Goal: Ask a question

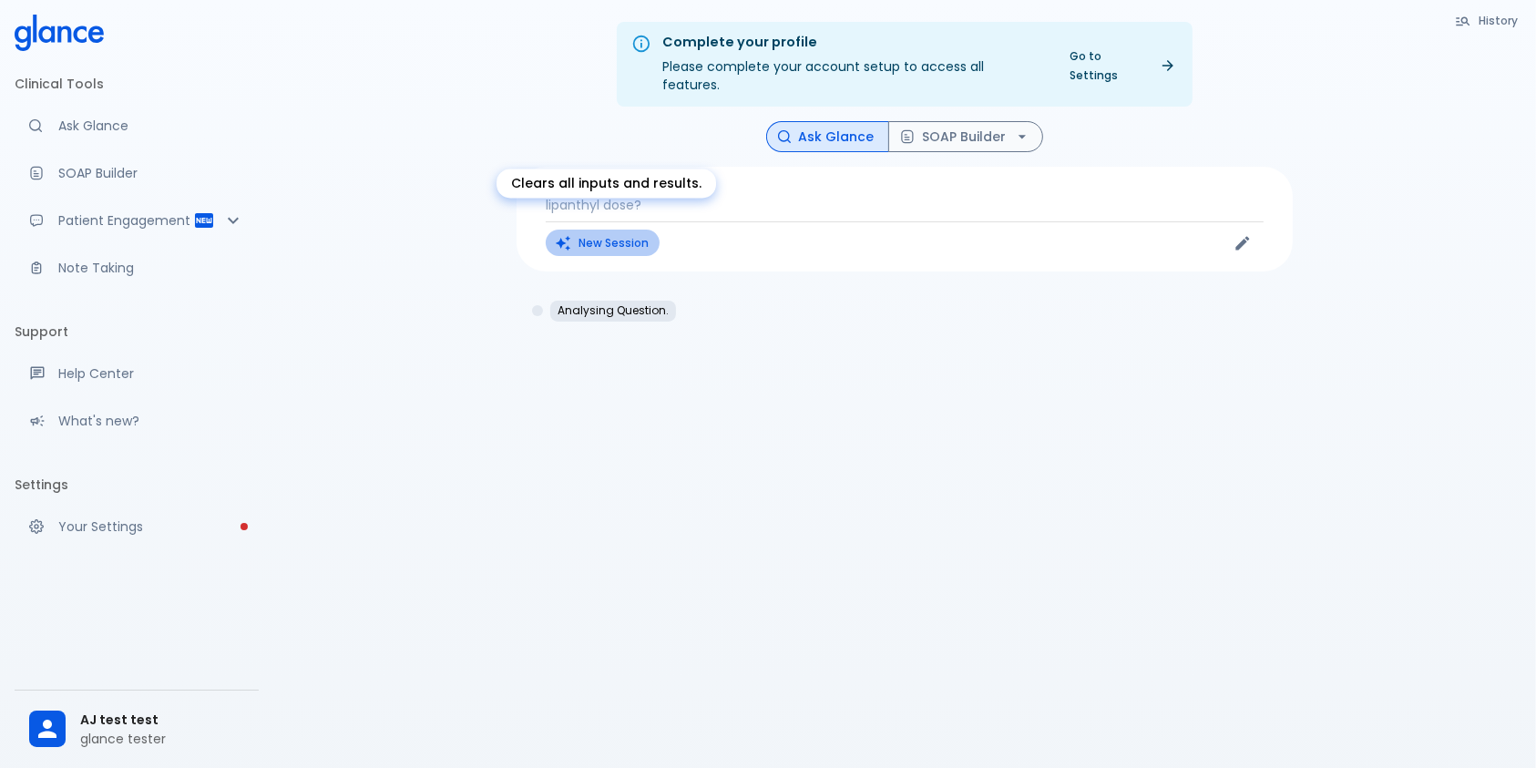
click at [642, 230] on button "New Session" at bounding box center [603, 243] width 114 height 26
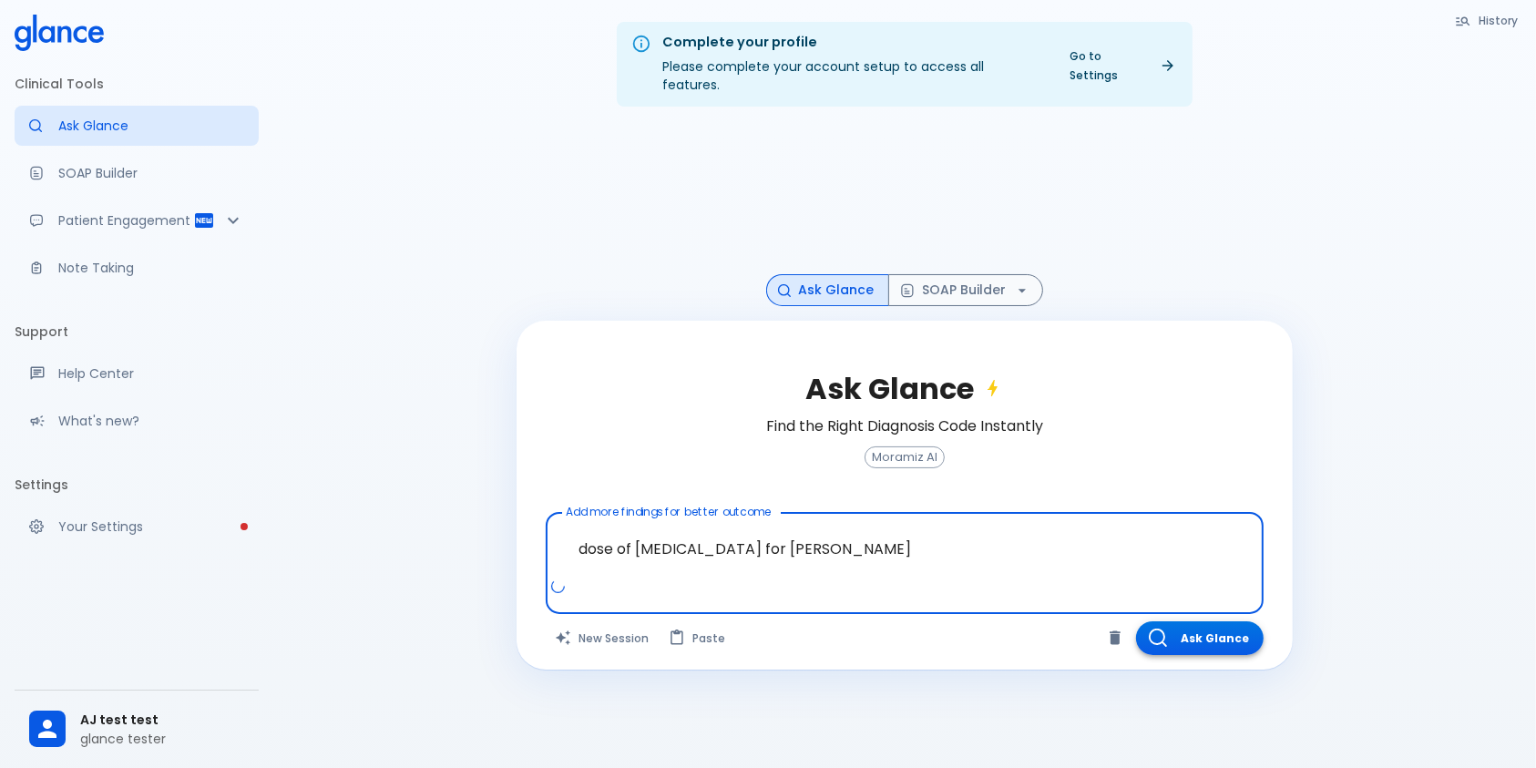
type textarea "dose of [MEDICAL_DATA] for [PERSON_NAME]"
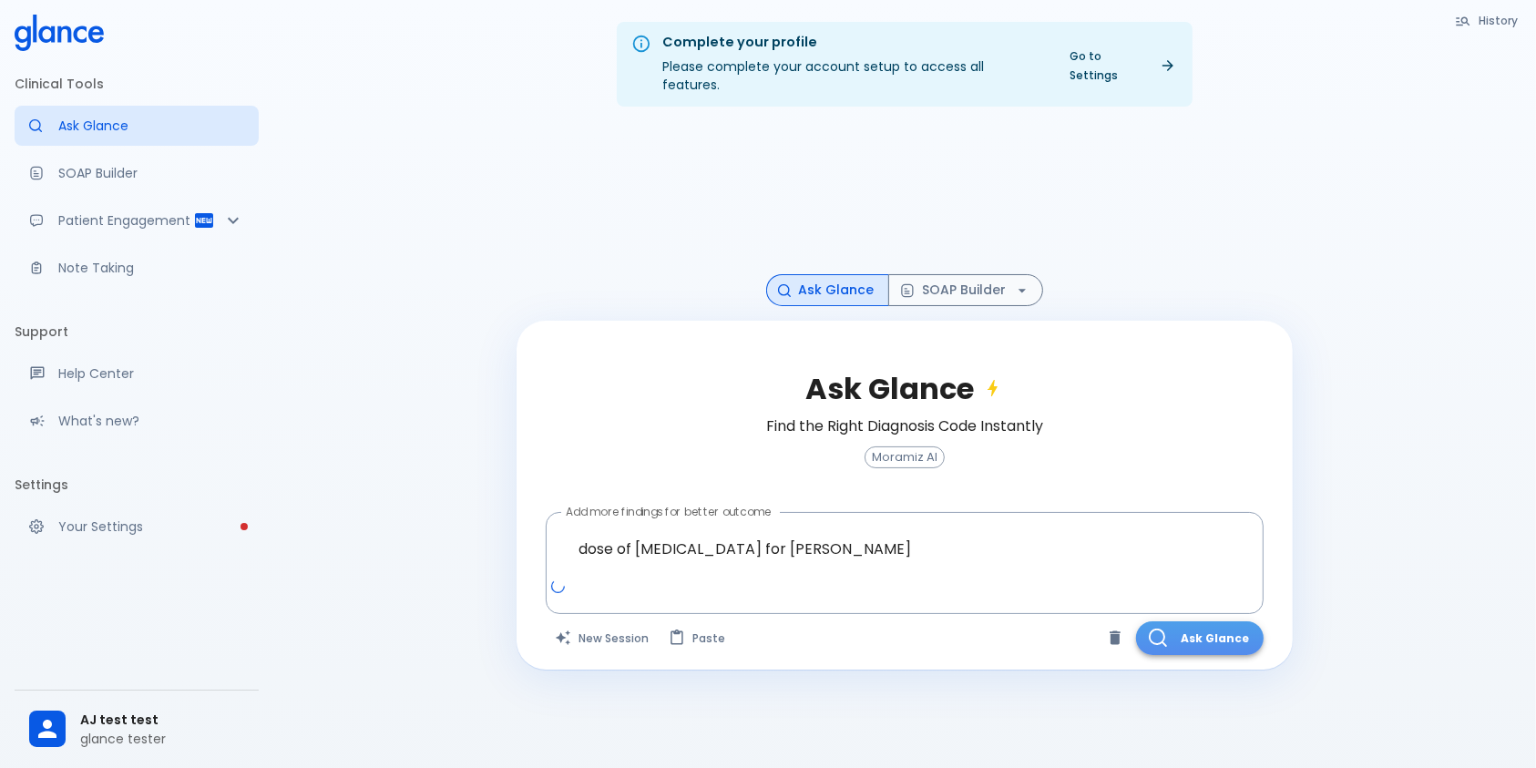
click at [1197, 628] on button "Ask Glance" at bounding box center [1200, 639] width 128 height 34
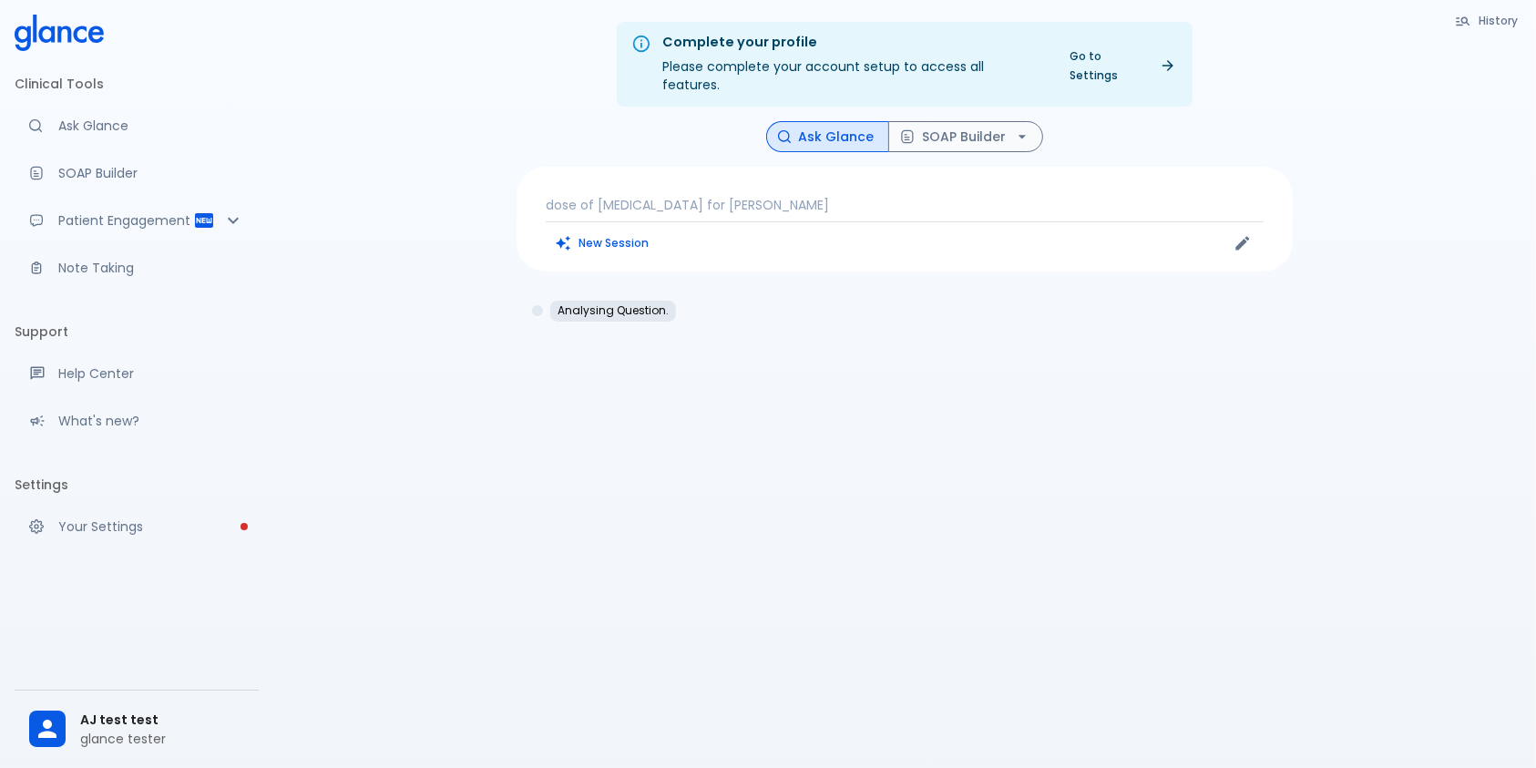
click at [1427, 601] on div "Complete your profile Please complete your account setup to access all features…" at bounding box center [904, 406] width 1263 height 812
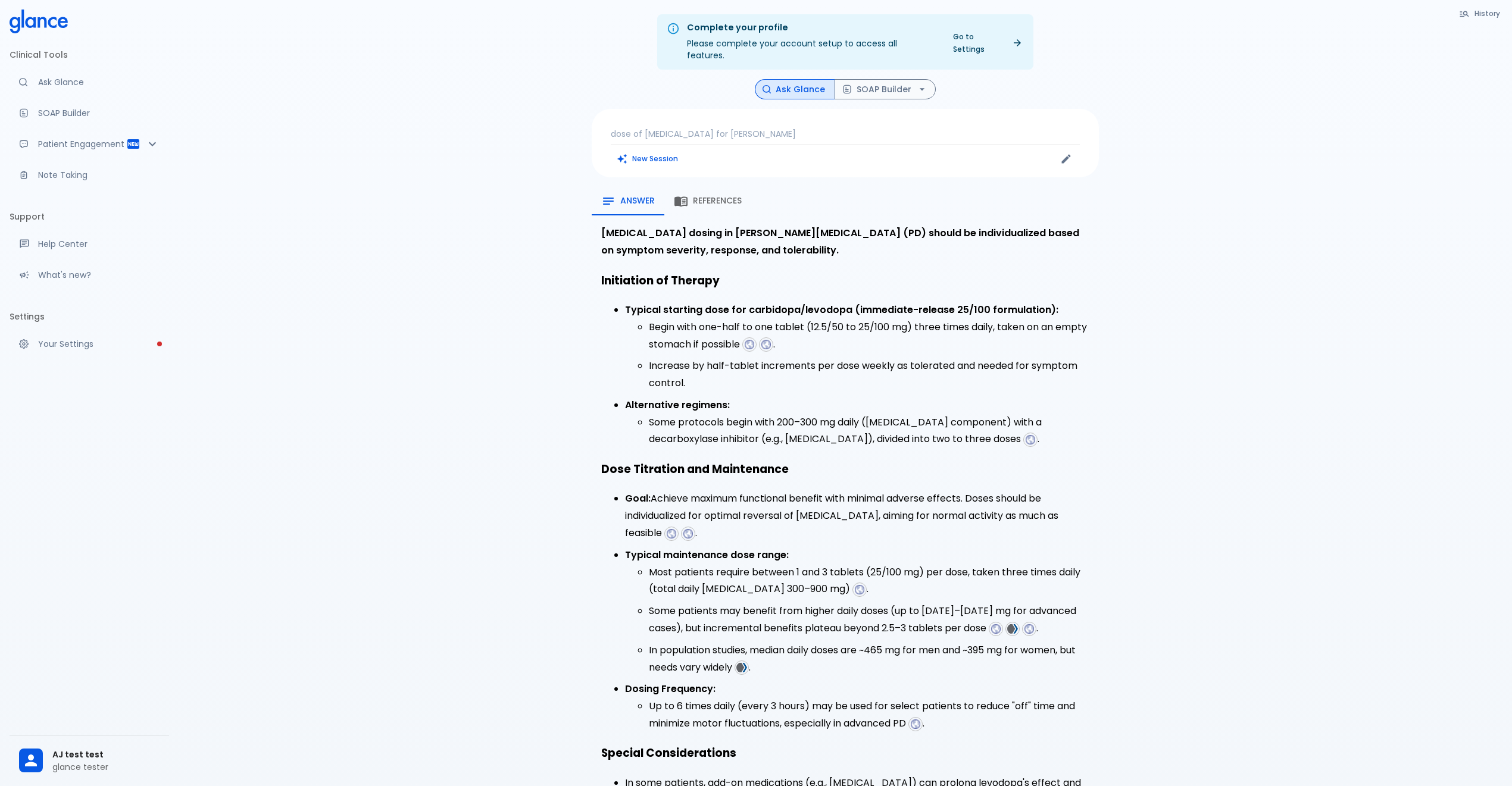
click at [40, 30] on icon at bounding box center [39, 22] width 58 height 24
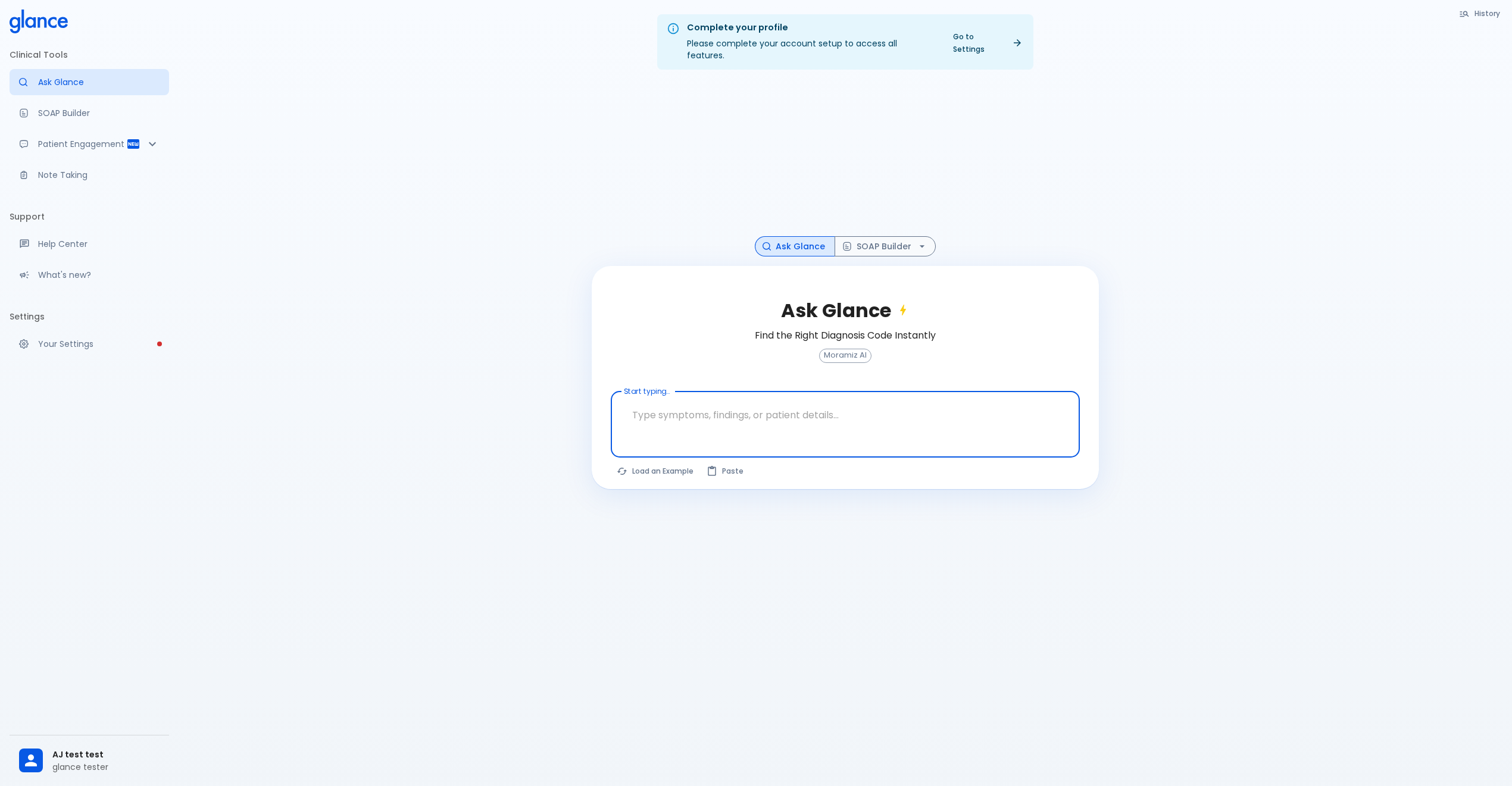
click at [64, 750] on span "AJ test test" at bounding box center [106, 754] width 107 height 12
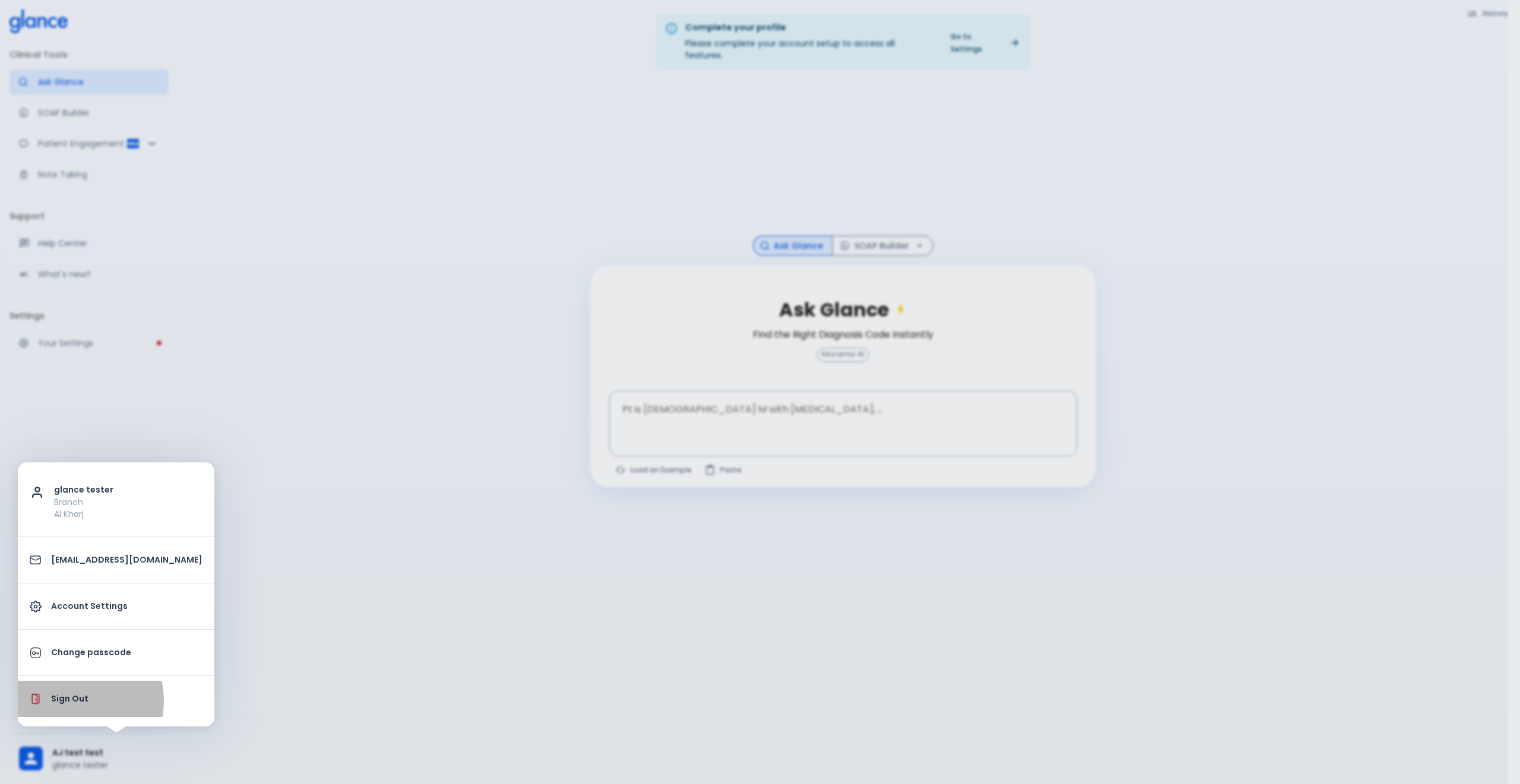
click at [71, 701] on p "Sign Out" at bounding box center [126, 699] width 151 height 12
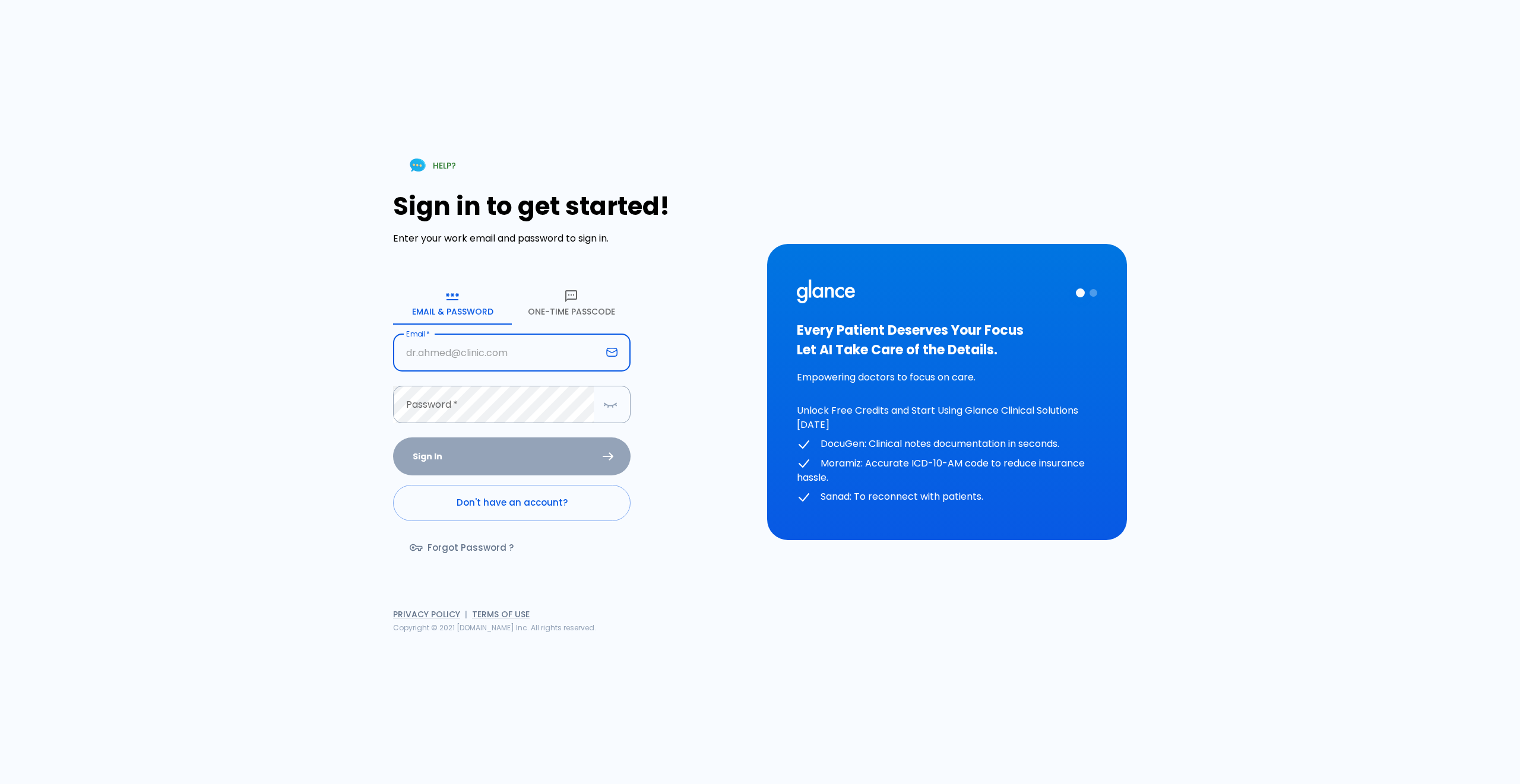
click at [519, 345] on input "Email   *" at bounding box center [497, 352] width 208 height 37
click at [323, 335] on div "HELP? Sign in to get started! Enter your work email and password to sign in. Em…" at bounding box center [760, 392] width 883 height 784
click at [584, 298] on button "One-Time Passcode" at bounding box center [571, 303] width 119 height 43
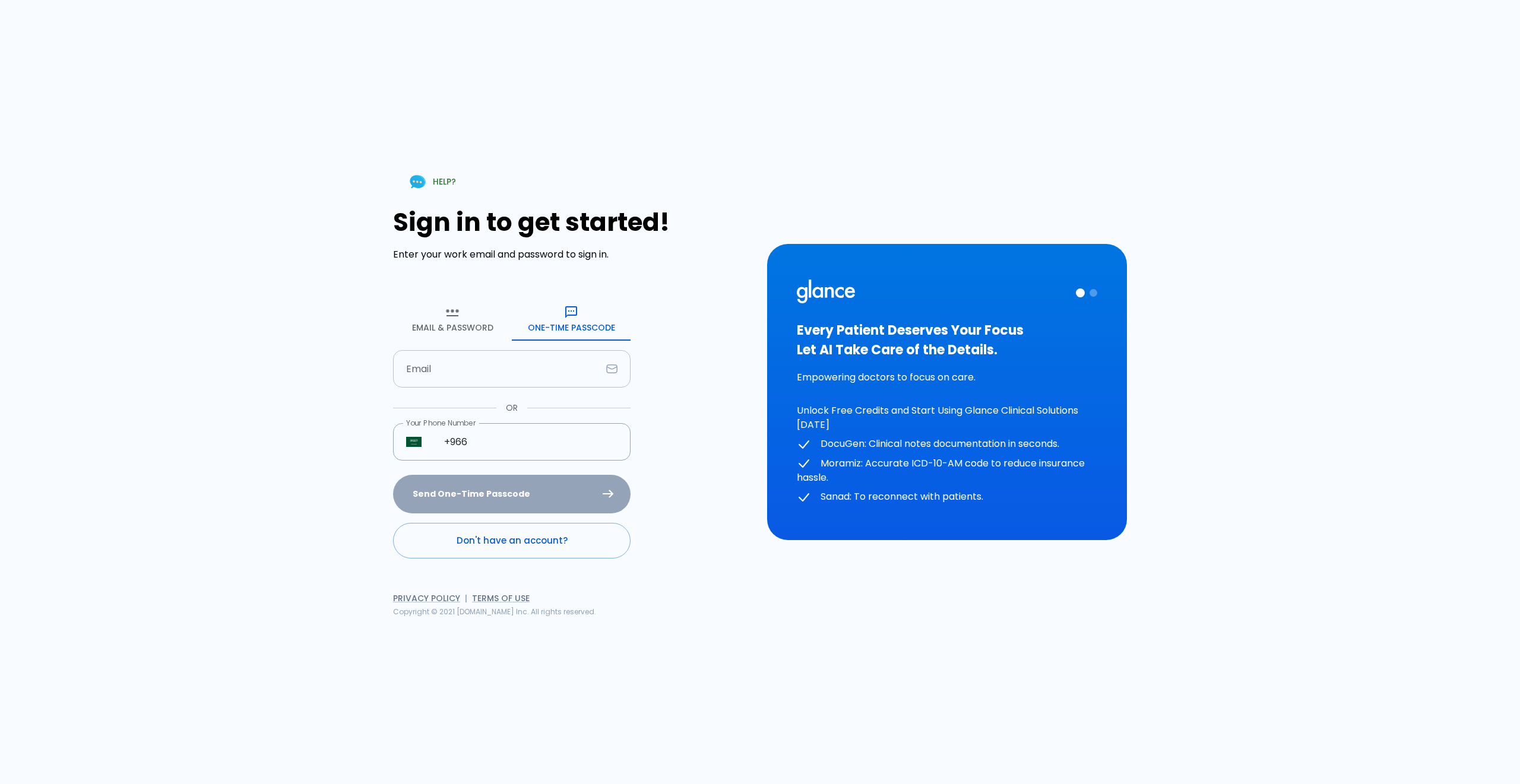
click at [554, 354] on input "Email" at bounding box center [497, 369] width 208 height 37
type input "y"
type input "n"
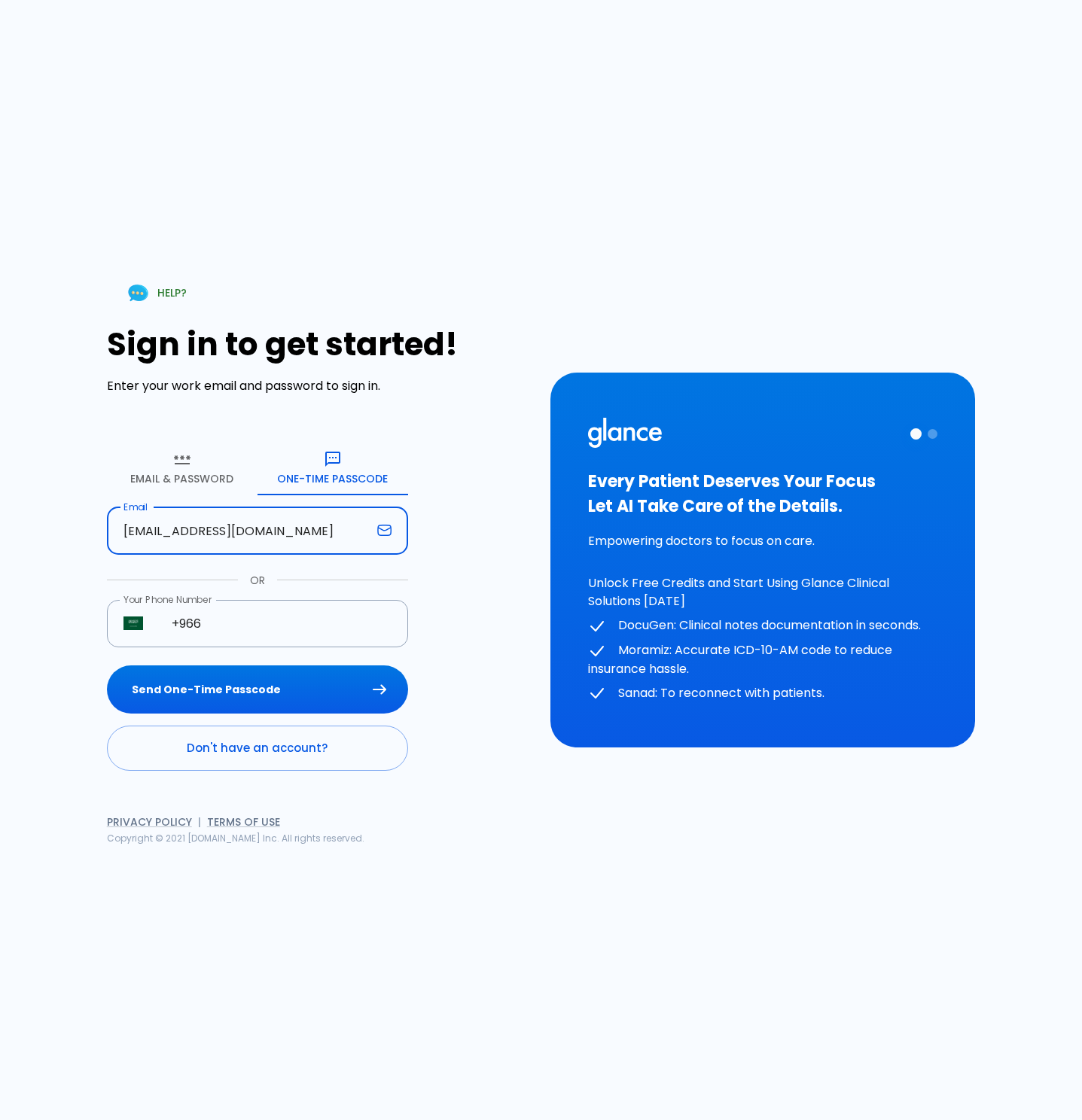
type input "user@mail.com"
click at [582, 148] on div "HELP? Sign in to get started! Enter your work email and password to sign in. Em…" at bounding box center [541, 560] width 1046 height 1120
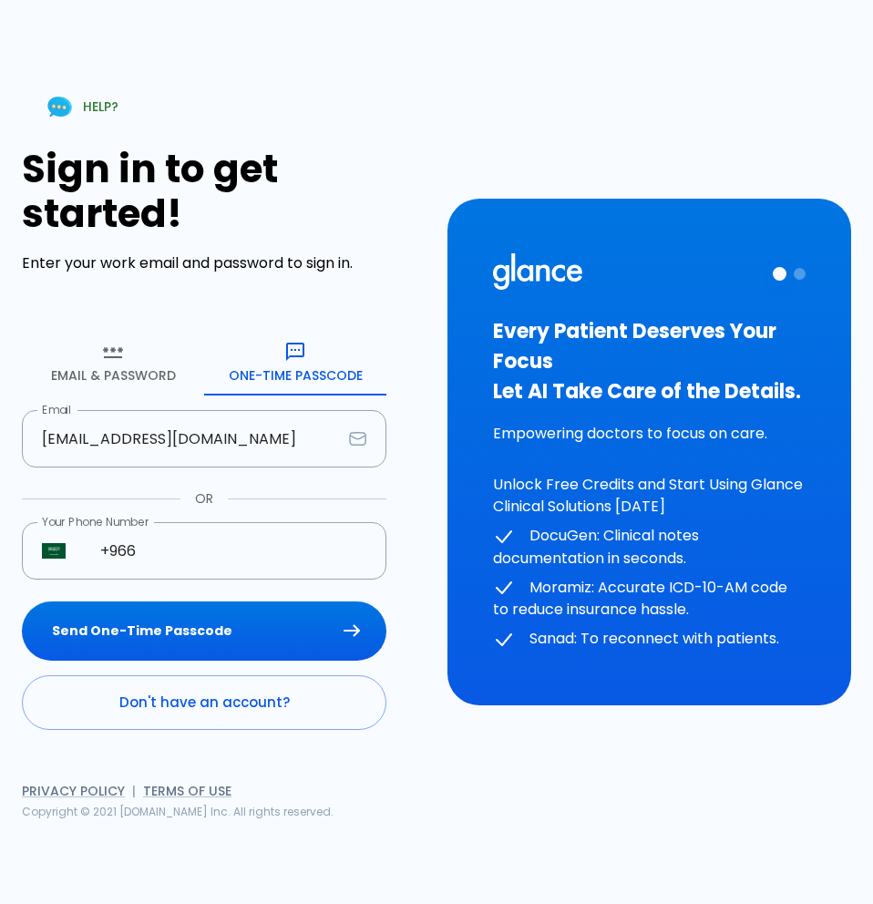
click at [572, 773] on div "HELP? Sign in to get started! Enter your work email and password to sign in. Em…" at bounding box center [436, 452] width 829 height 904
click at [661, 97] on div "HELP? Sign in to get started! Enter your work email and password to sign in. Em…" at bounding box center [436, 452] width 829 height 904
click at [210, 551] on input "+966" at bounding box center [233, 550] width 306 height 57
type input "+966 55 555 5555"
click at [416, 510] on div "Sign in to get started! Enter your work email and password to sign in. Email & …" at bounding box center [224, 438] width 404 height 583
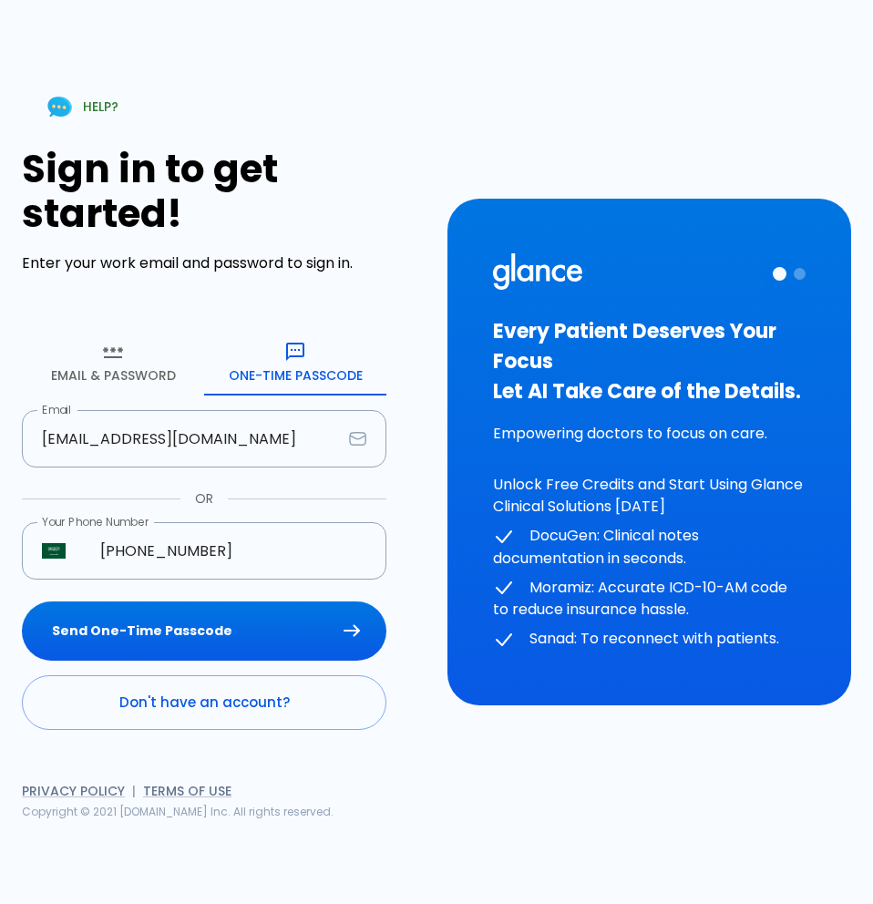
click at [99, 370] on button "Email & Password" at bounding box center [113, 363] width 182 height 66
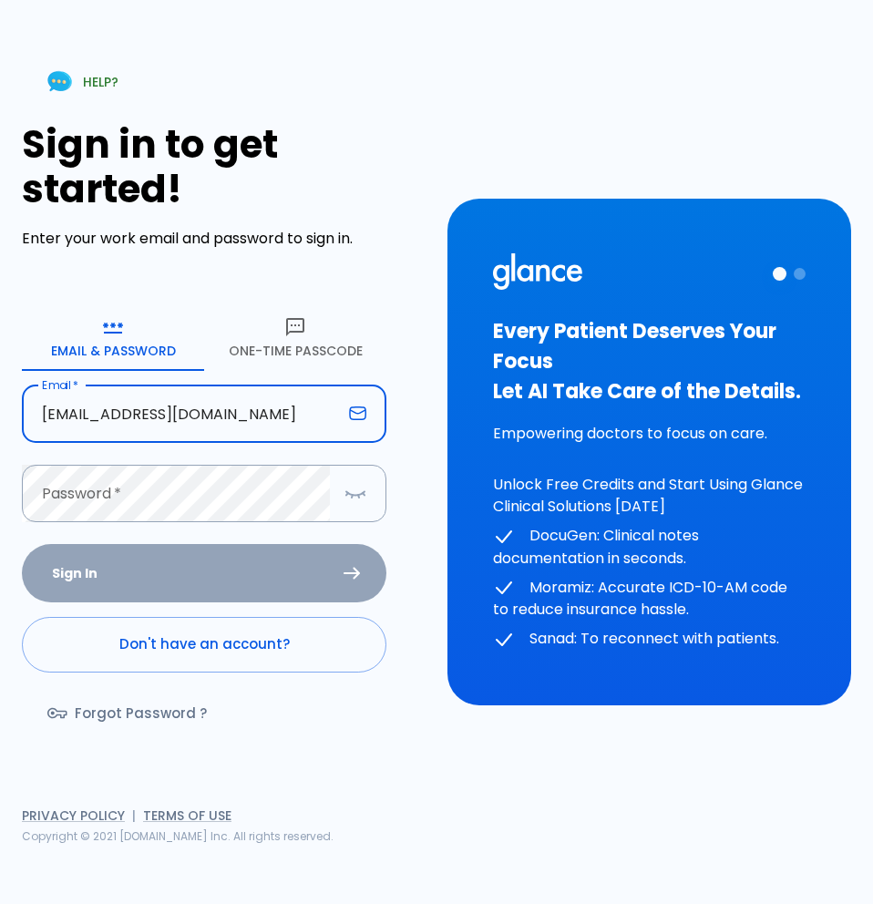
click at [173, 412] on input "user@mail.com" at bounding box center [182, 413] width 320 height 57
click at [121, 423] on input "user@mail.com" at bounding box center [182, 413] width 320 height 57
type input "hr@glance.care"
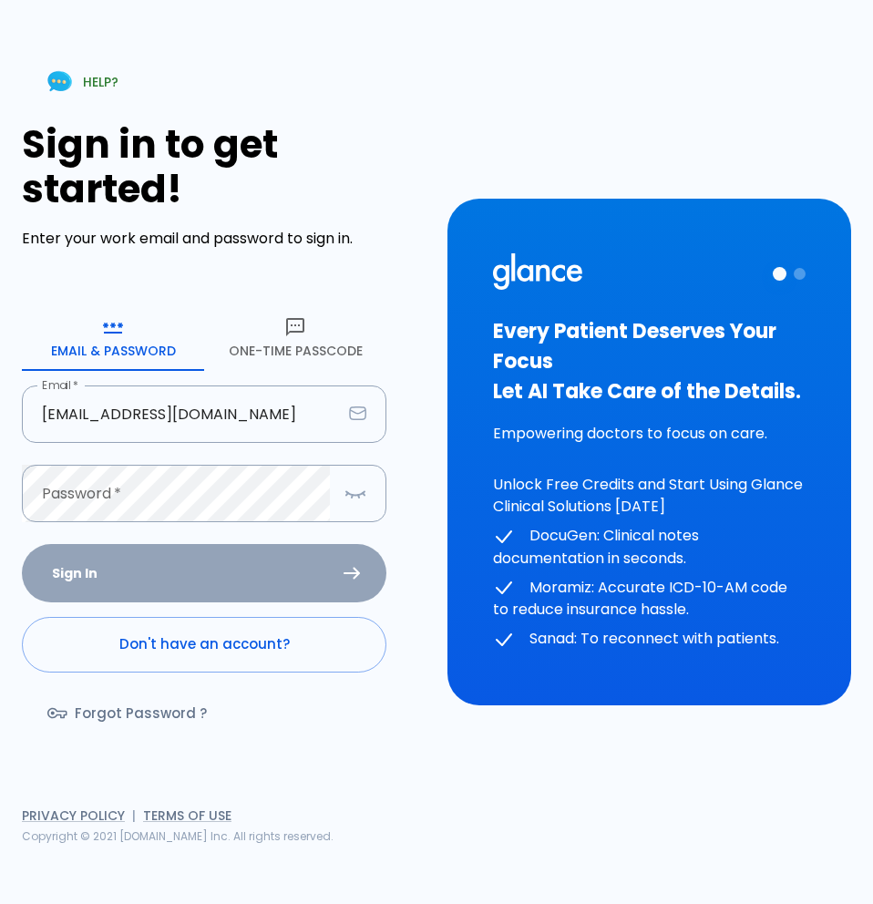
click at [396, 755] on div "HELP? Sign in to get started! Enter your work email and password to sign in. Em…" at bounding box center [224, 451] width 404 height 786
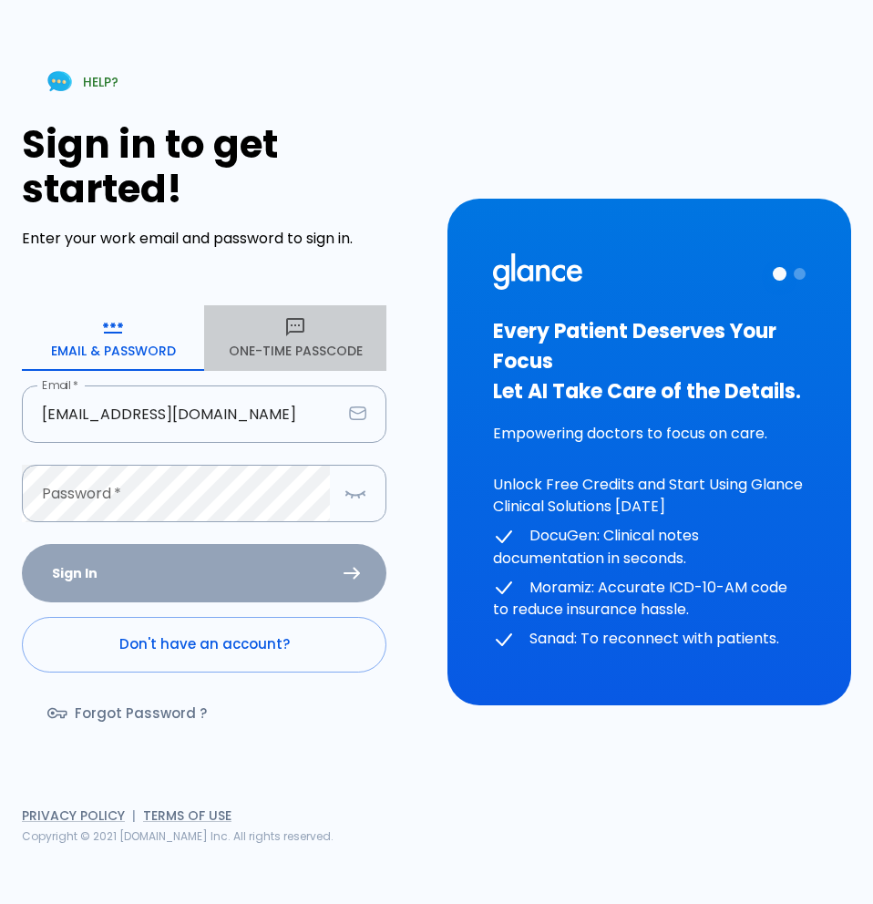
click at [301, 355] on button "One-Time Passcode" at bounding box center [295, 338] width 182 height 66
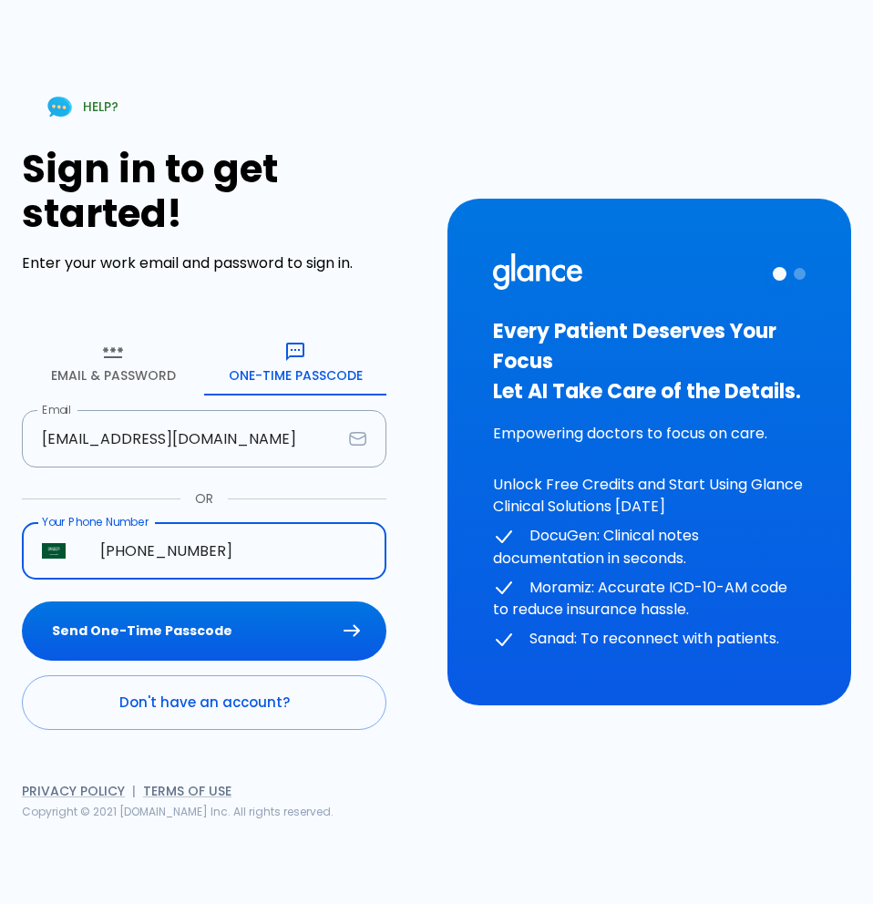
click at [148, 550] on input "+966 55 555 5555" at bounding box center [233, 550] width 306 height 57
click at [147, 549] on input "+966 55 555 5555" at bounding box center [233, 550] width 306 height 57
click at [145, 548] on input "+966 55 555 5555" at bounding box center [233, 550] width 306 height 57
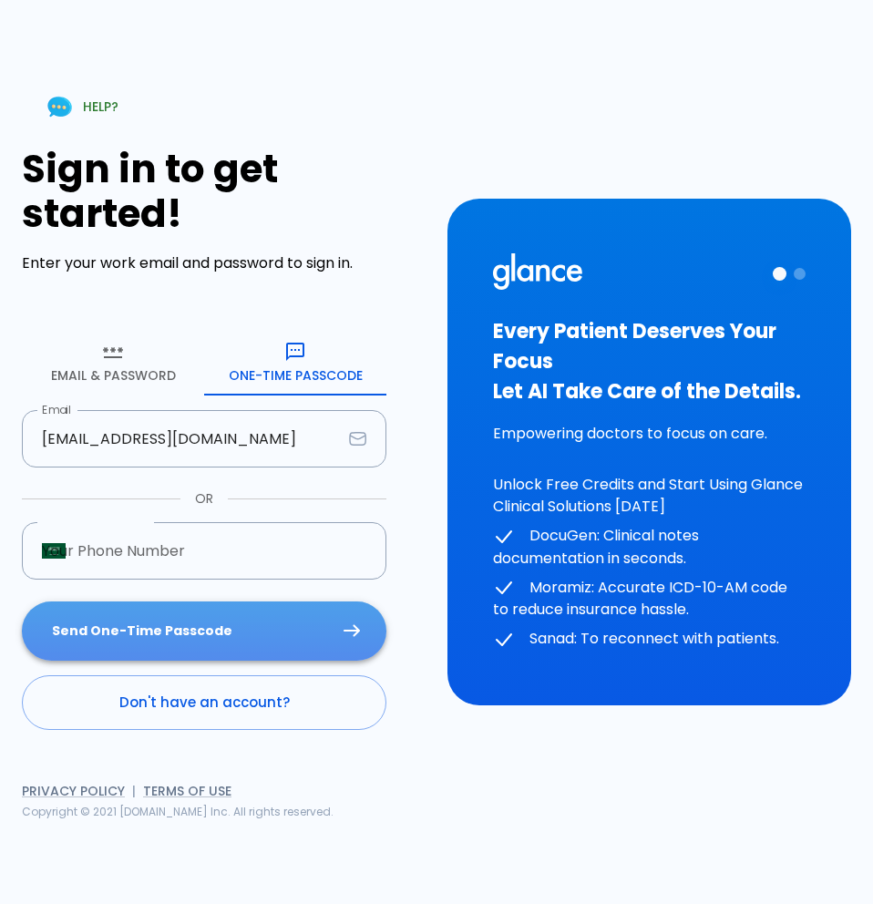
click at [203, 618] on button "Send One-Time Passcode" at bounding box center [204, 630] width 365 height 59
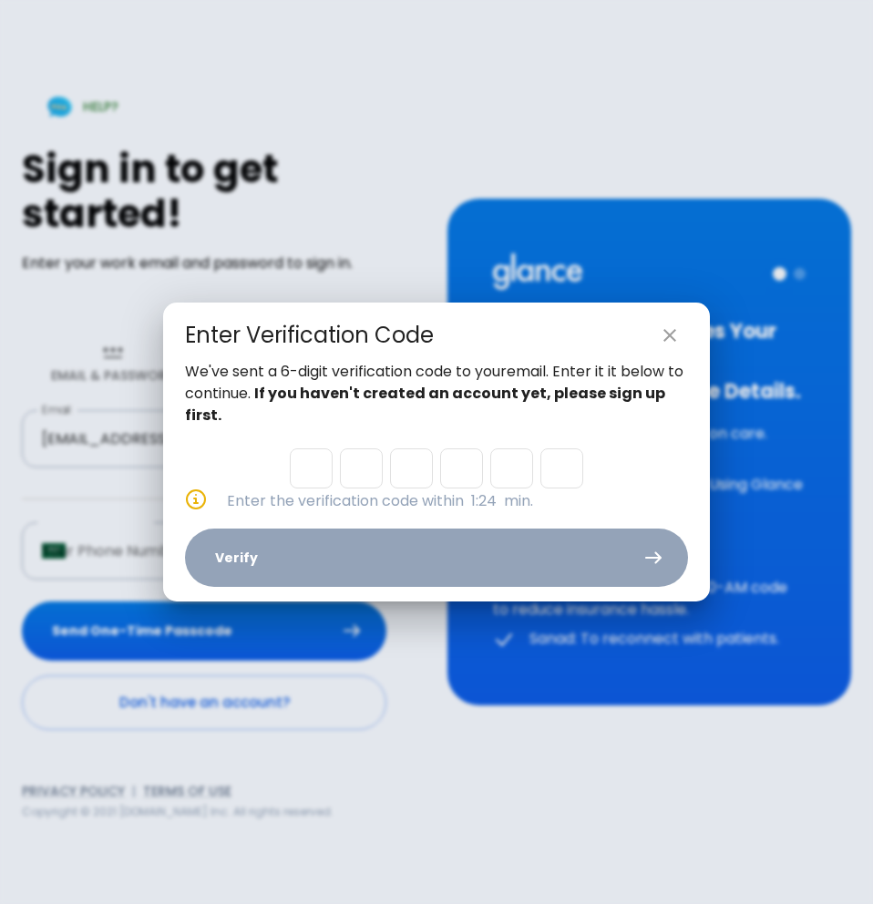
click at [303, 470] on input "Please enter OTP character 1" at bounding box center [311, 468] width 43 height 40
paste input "0"
type input "1"
type input "4"
type input "1"
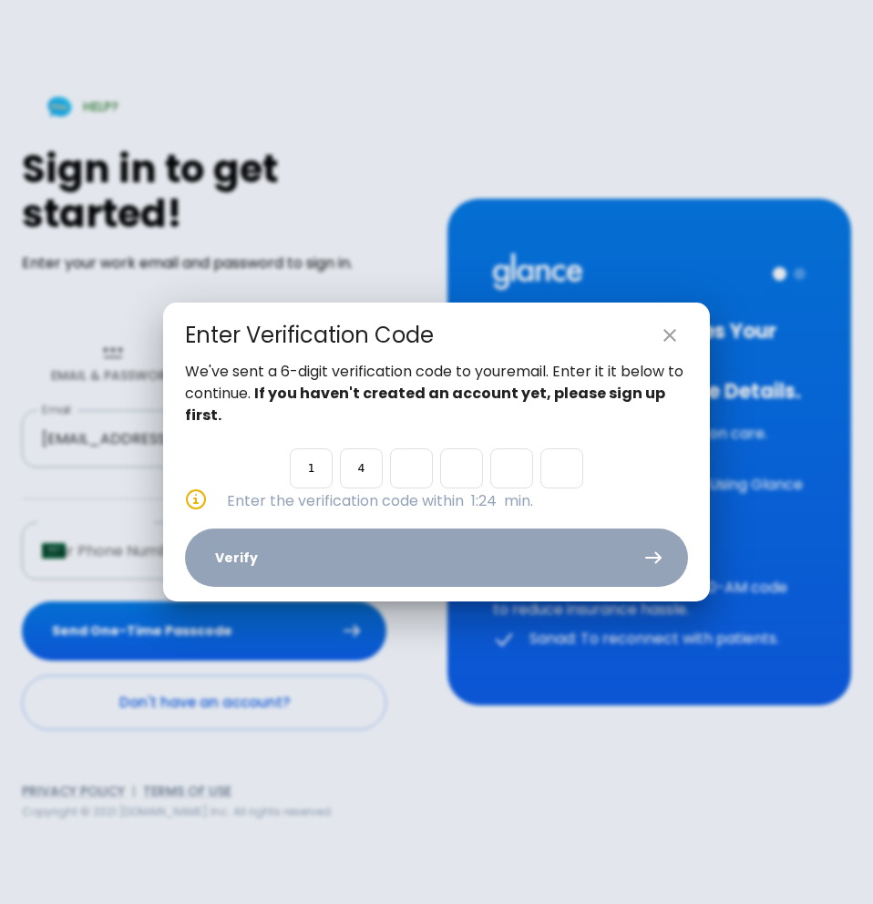
type input "1"
type input "0"
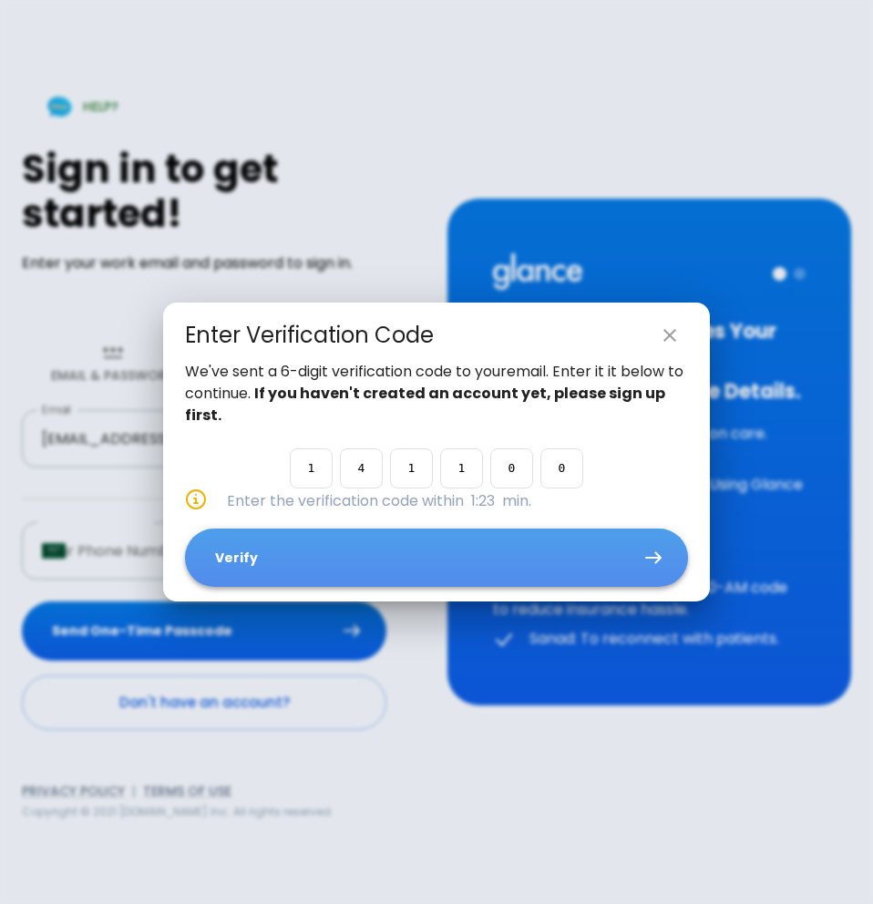
click at [346, 565] on button "Verify" at bounding box center [436, 558] width 503 height 59
